Goal: Find specific page/section: Find specific page/section

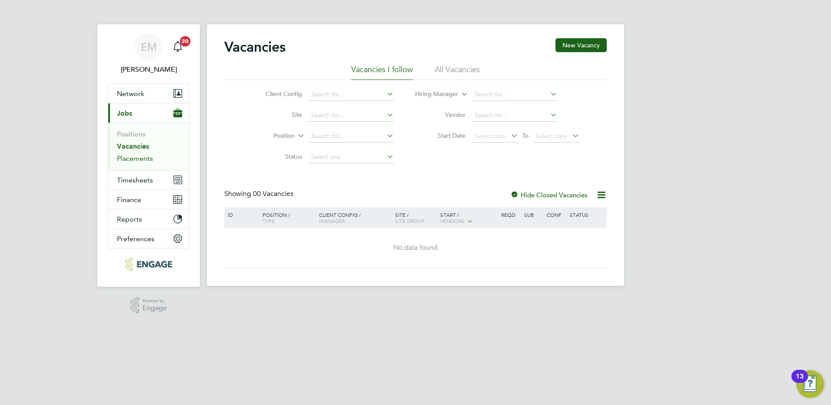
click at [129, 162] on link "Placements" at bounding box center [135, 158] width 36 height 8
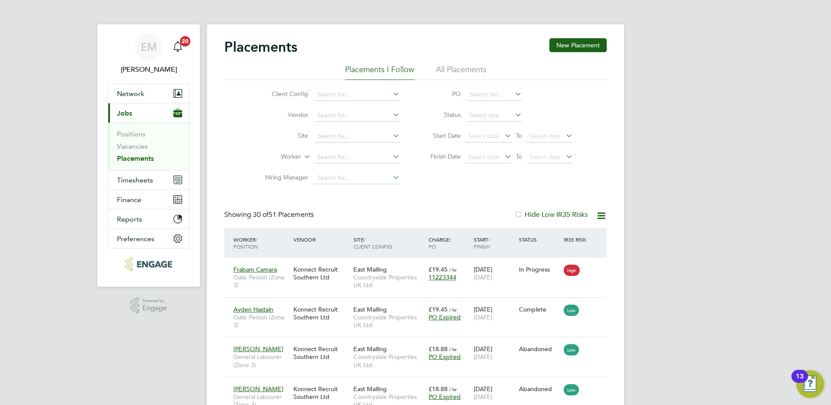
click at [596, 220] on icon at bounding box center [601, 215] width 11 height 11
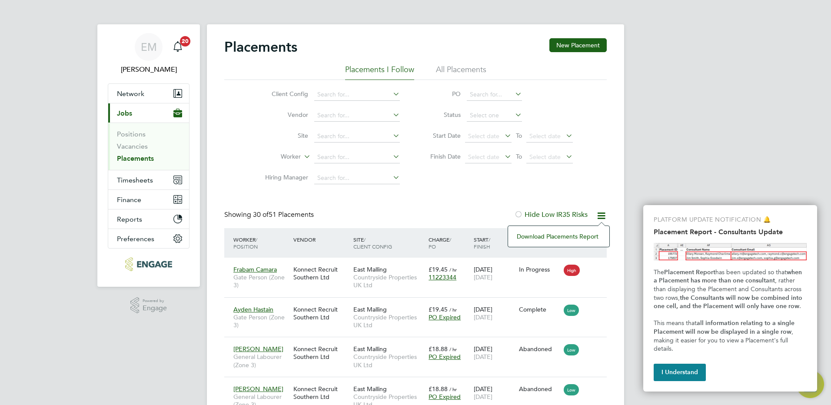
click at [584, 188] on div "Client Config Vendor Site Worker Hiring Manager PO Status Start Date Select dat…" at bounding box center [415, 134] width 383 height 109
click at [509, 114] on input at bounding box center [494, 116] width 55 height 12
click at [501, 164] on li "In Progress" at bounding box center [495, 161] width 56 height 11
type input "In Progress"
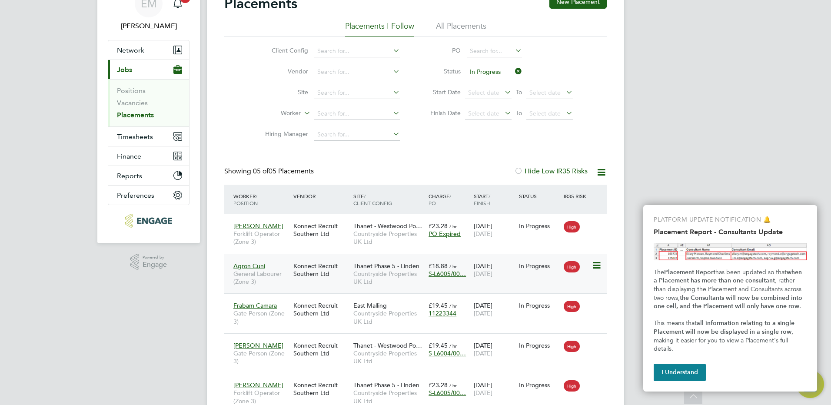
scroll to position [87, 0]
